Goal: Transaction & Acquisition: Purchase product/service

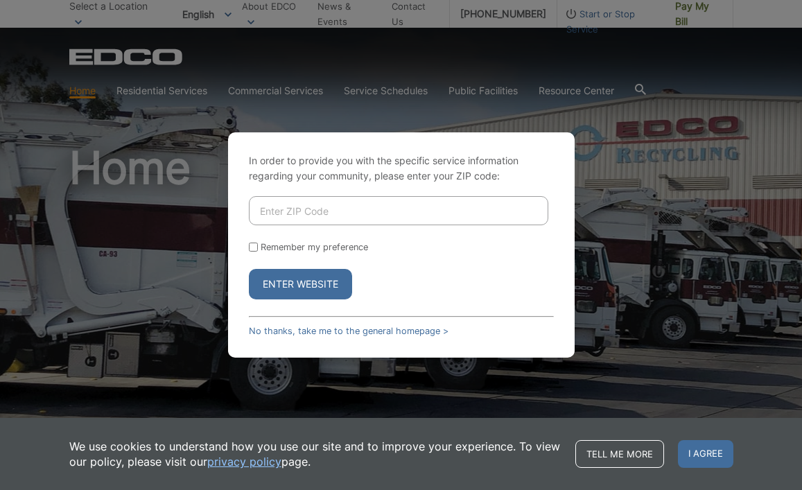
click at [357, 208] on input "Enter ZIP Code" at bounding box center [398, 210] width 299 height 29
type input "92069"
click at [342, 241] on form "92069 Remember my preference Enter Website" at bounding box center [401, 247] width 305 height 103
click at [306, 241] on form "92069 Remember my preference Enter Website" at bounding box center [401, 247] width 305 height 103
click at [278, 247] on label "Remember my preference" at bounding box center [314, 247] width 107 height 10
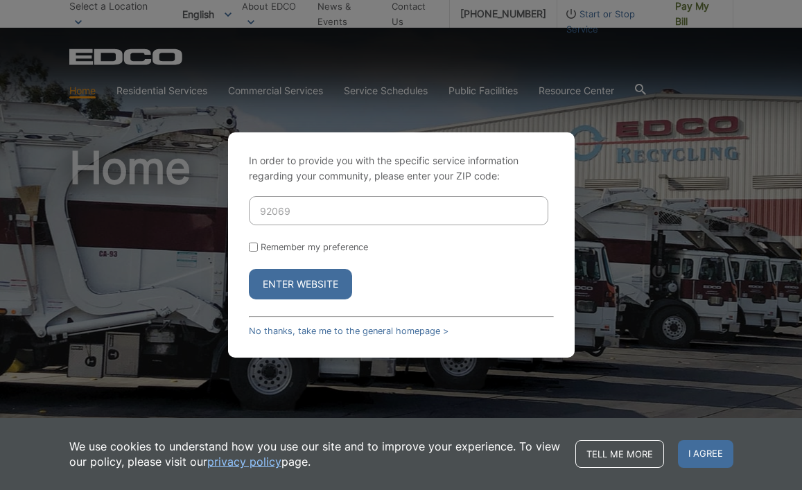
click at [258, 247] on input "Remember my preference" at bounding box center [253, 247] width 9 height 9
checkbox input "true"
click at [288, 279] on button "Enter Website" at bounding box center [300, 284] width 103 height 30
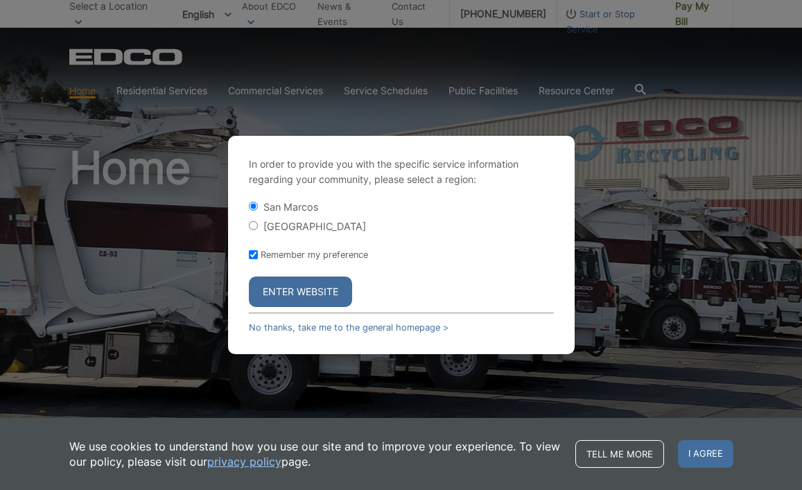
click at [296, 286] on button "Enter Website" at bounding box center [300, 292] width 103 height 30
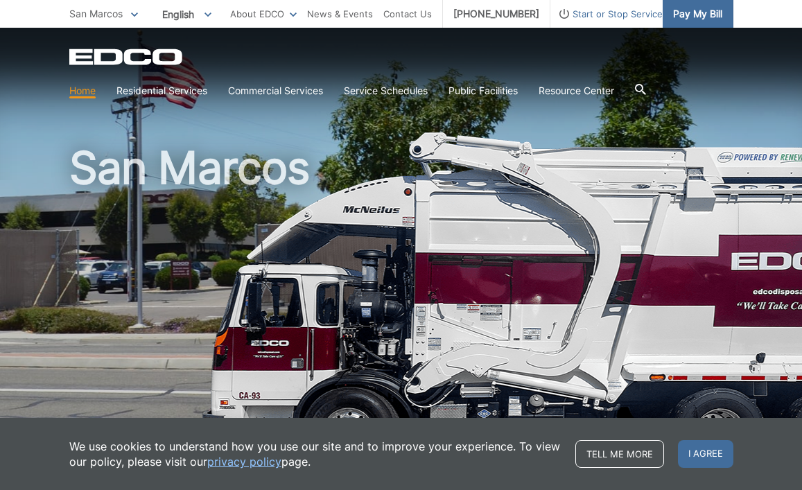
click at [688, 13] on span "Pay My Bill" at bounding box center [697, 13] width 49 height 15
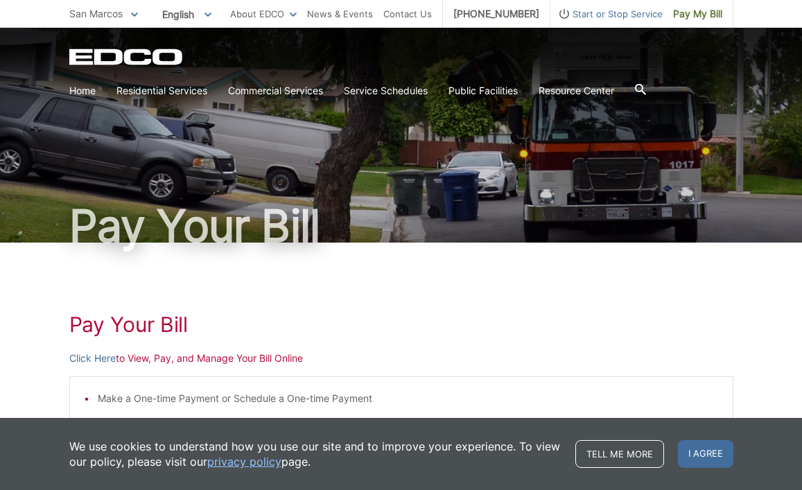
scroll to position [29, 0]
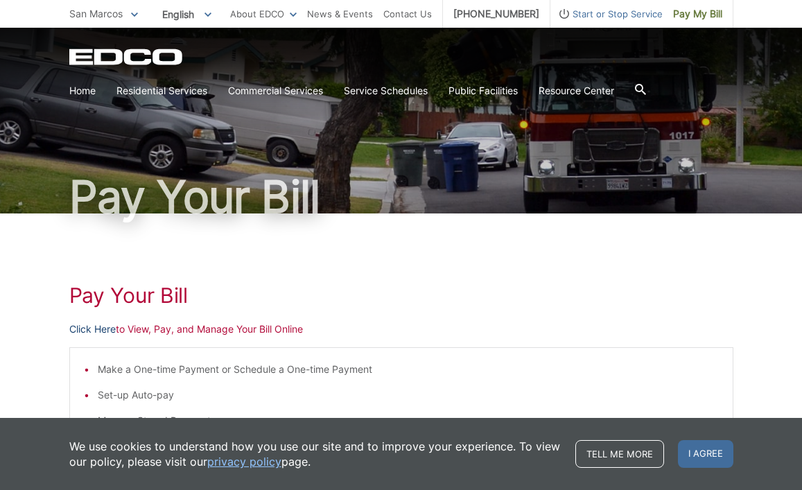
click at [85, 327] on link "Click Here" at bounding box center [92, 329] width 46 height 15
